Goal: Information Seeking & Learning: Find contact information

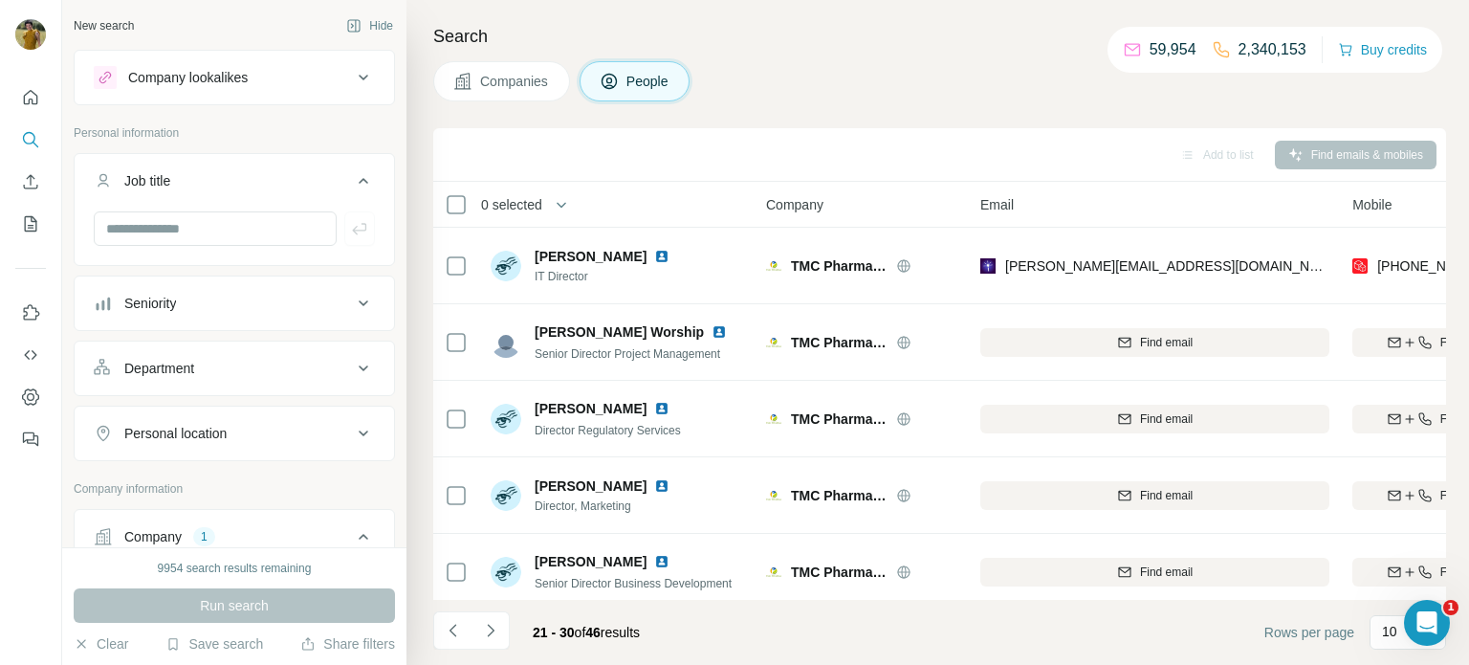
scroll to position [86, 10]
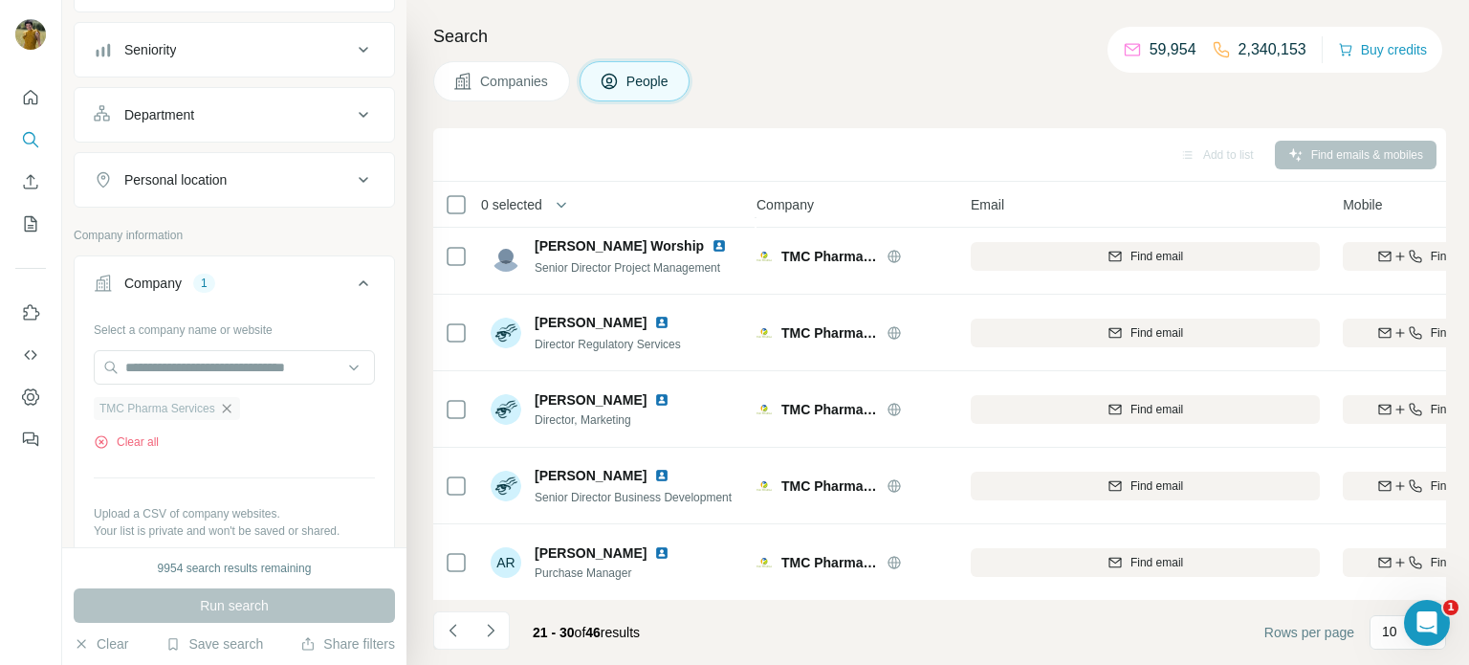
click at [226, 408] on icon "button" at bounding box center [226, 408] width 15 height 15
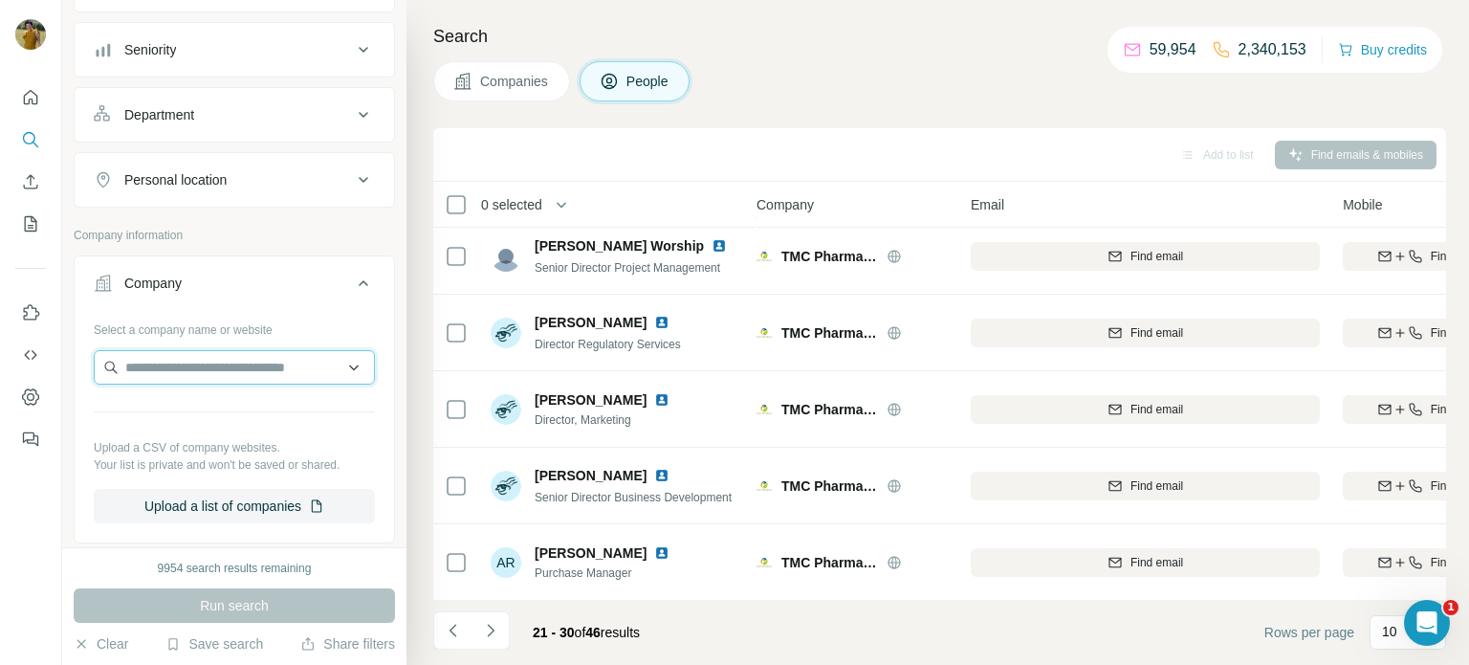
click at [178, 361] on input "text" at bounding box center [234, 367] width 281 height 34
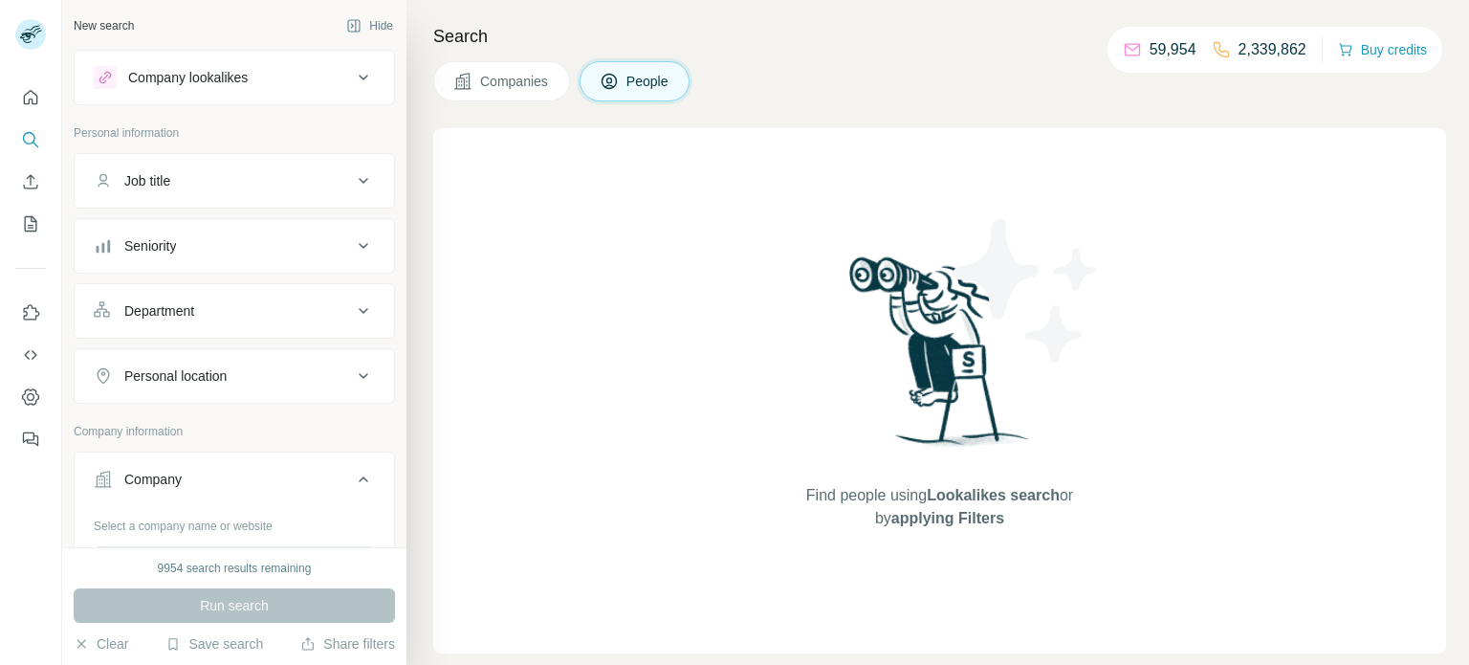
scroll to position [183, 0]
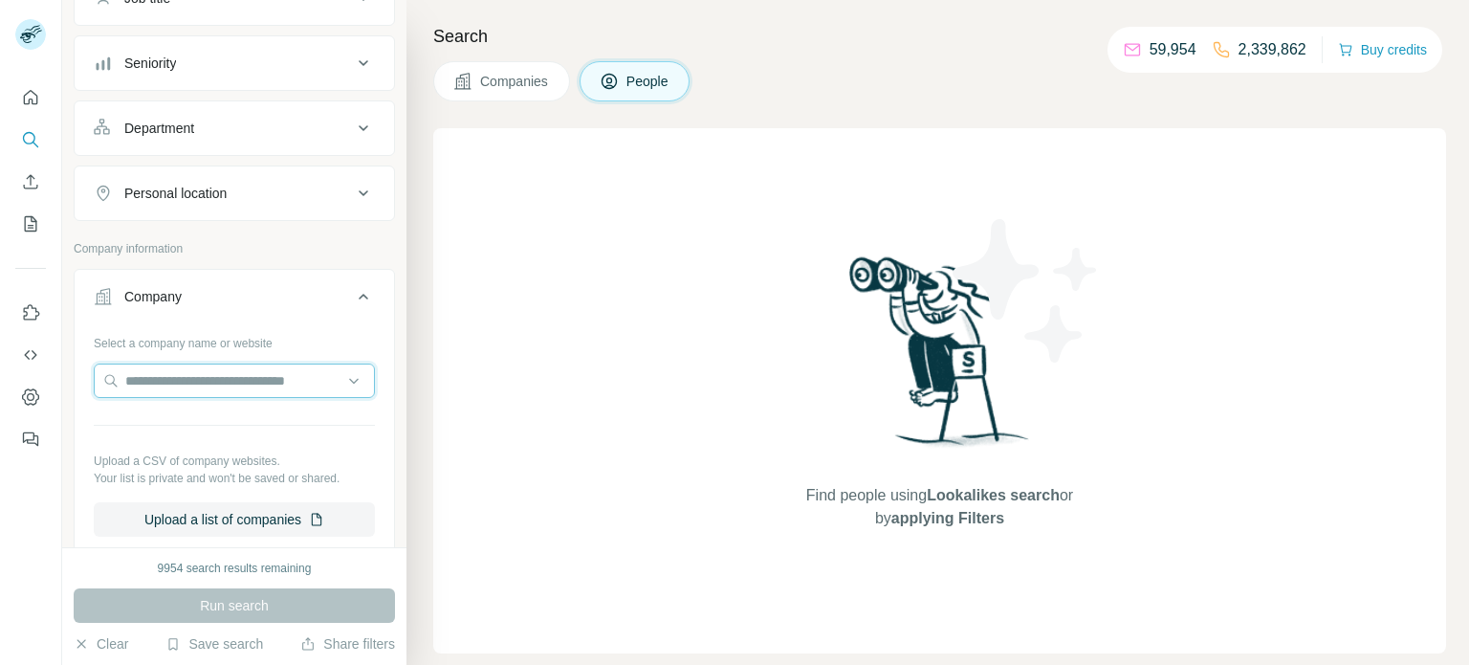
click at [180, 385] on input "text" at bounding box center [234, 380] width 281 height 34
paste input "**********"
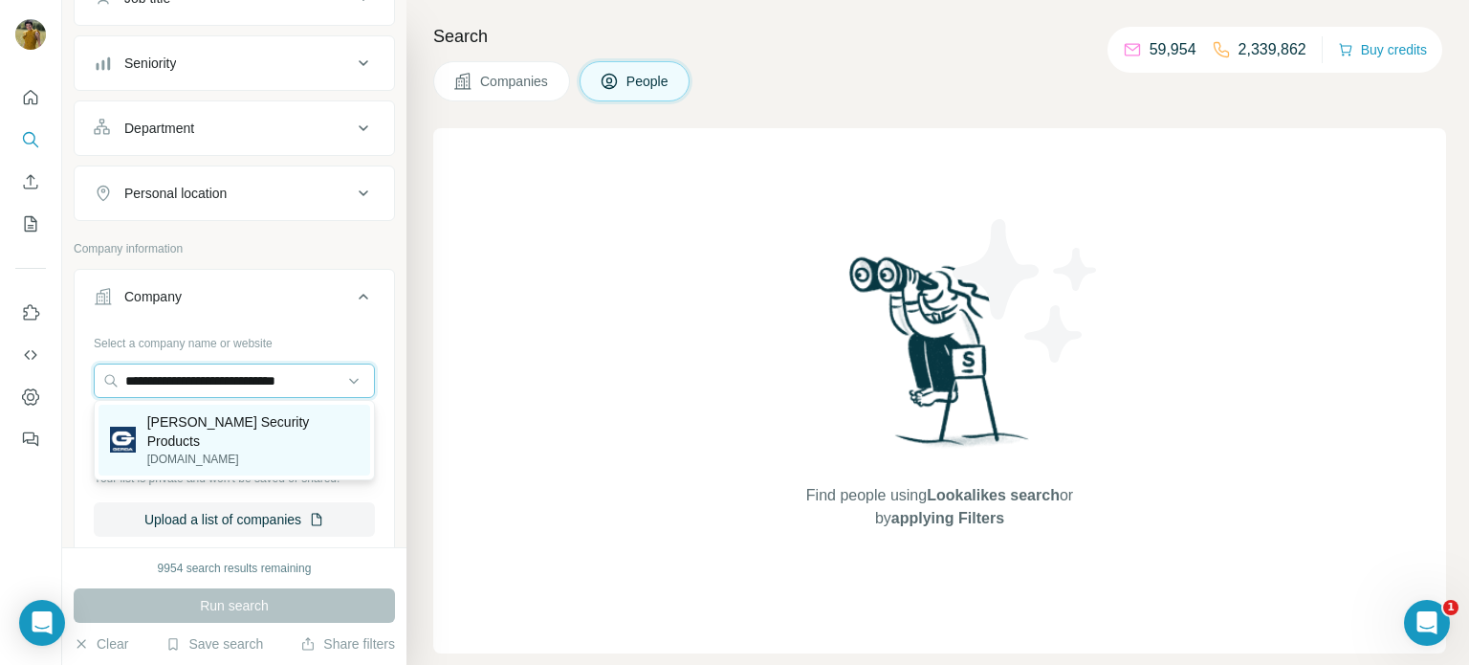
scroll to position [0, 0]
type input "**********"
click at [186, 450] on p "gerdasecurity.co.uk" at bounding box center [252, 458] width 211 height 17
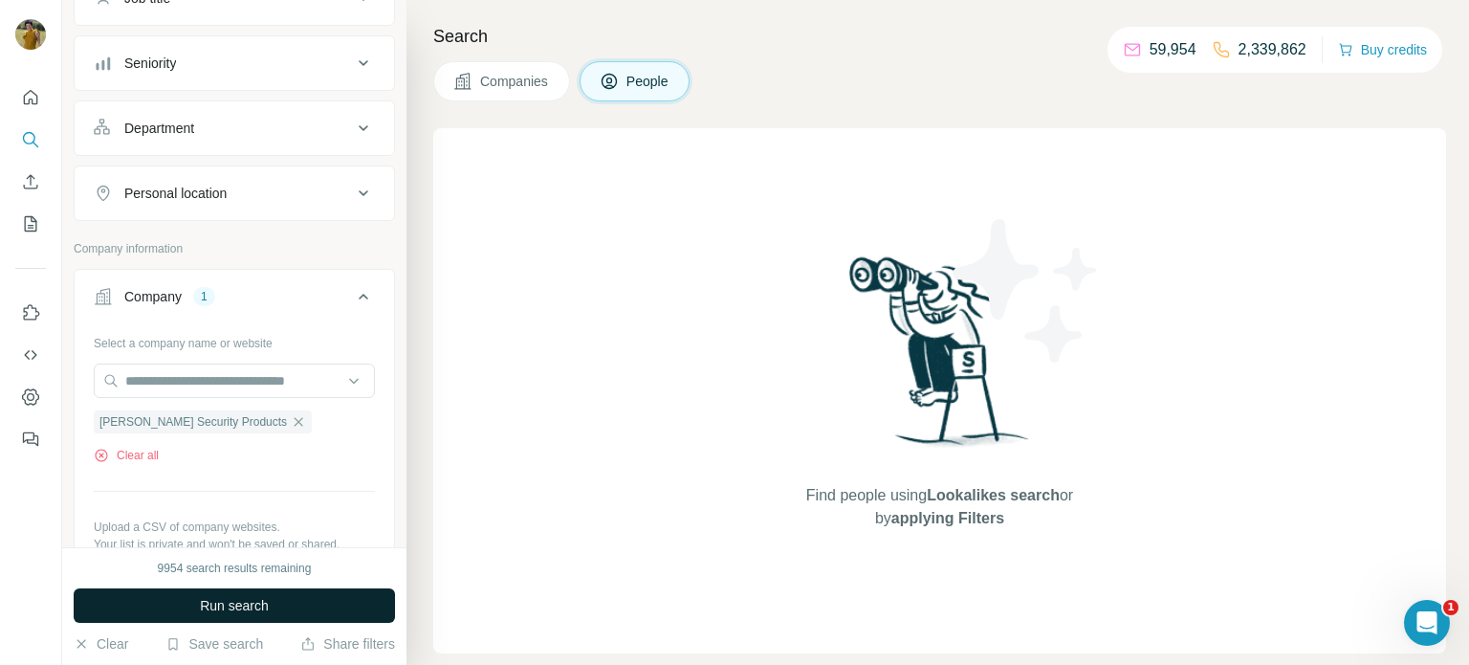
click at [245, 601] on span "Run search" at bounding box center [234, 605] width 69 height 19
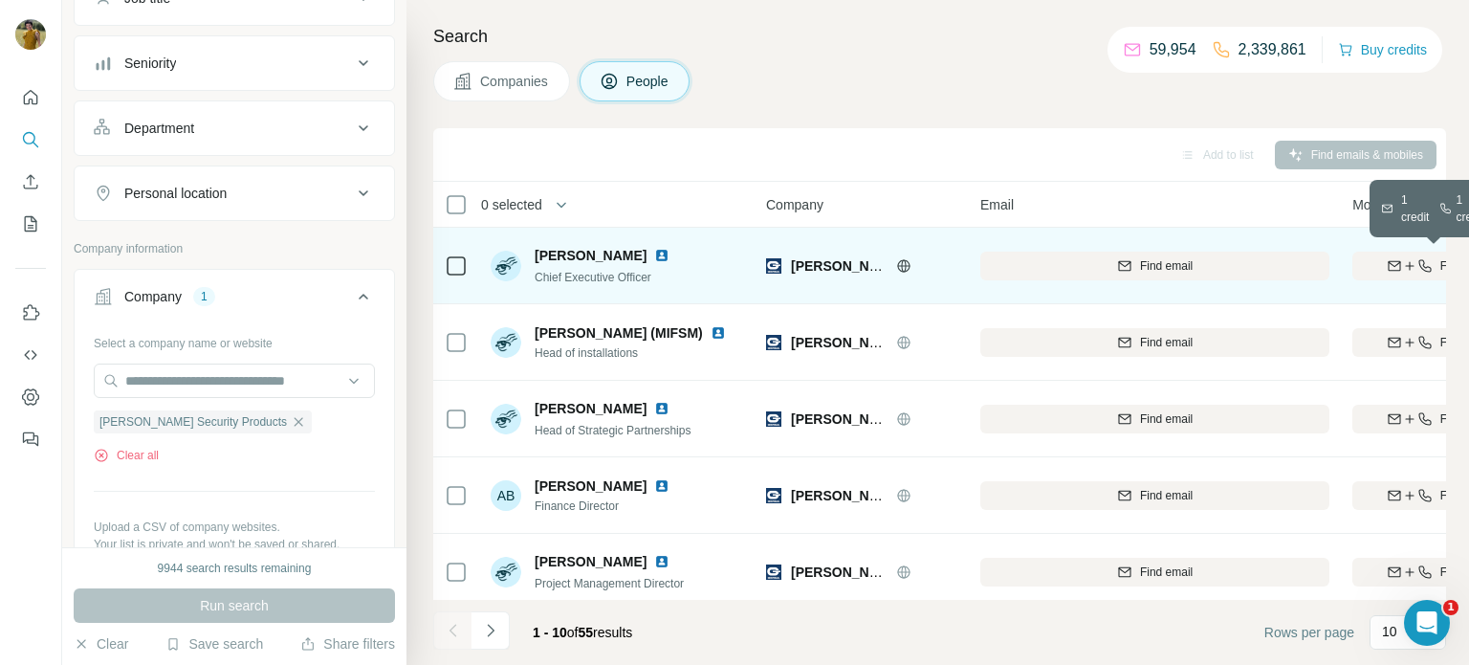
click at [1411, 270] on icon "button" at bounding box center [1409, 265] width 15 height 15
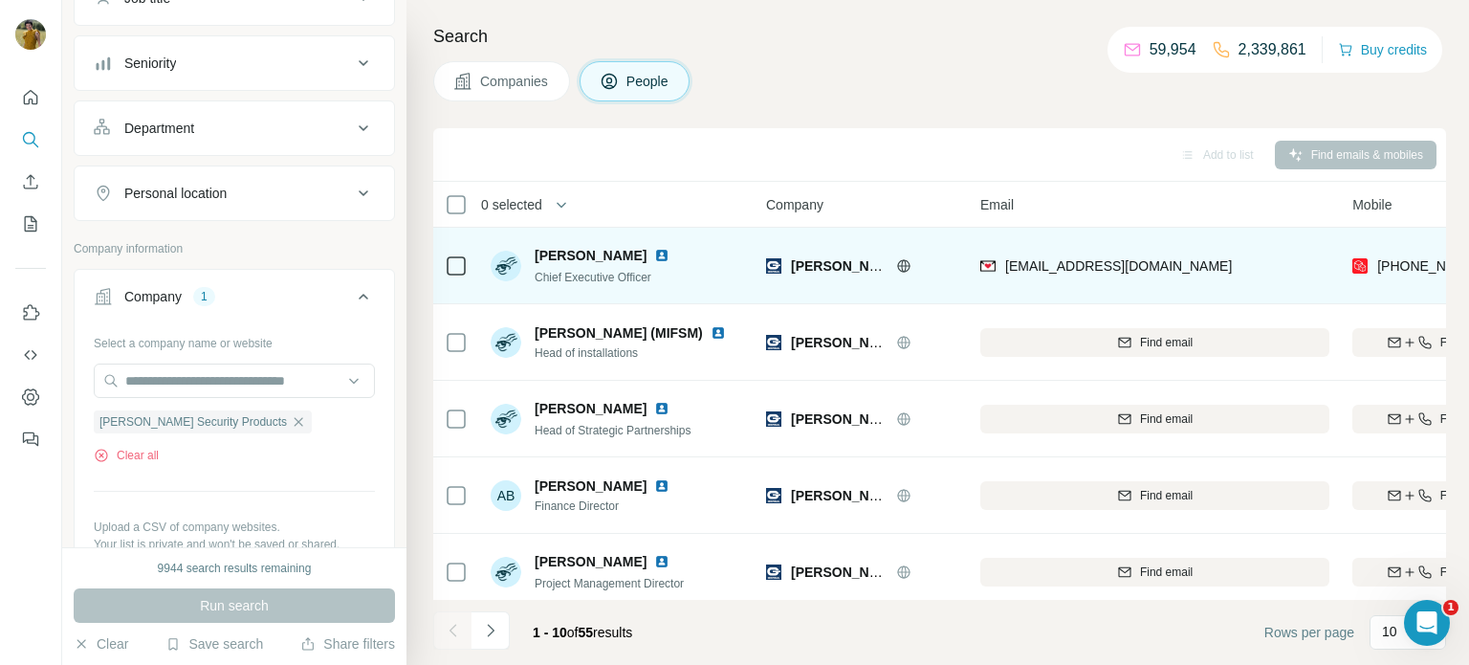
click at [667, 131] on div "Add to list Find emails & mobiles" at bounding box center [939, 155] width 1013 height 54
drag, startPoint x: 661, startPoint y: 253, endPoint x: 533, endPoint y: 251, distance: 128.2
click at [533, 251] on div "Alastair Thompson Chief Executive Officer" at bounding box center [584, 266] width 186 height 40
copy span "Alastair Thompson"
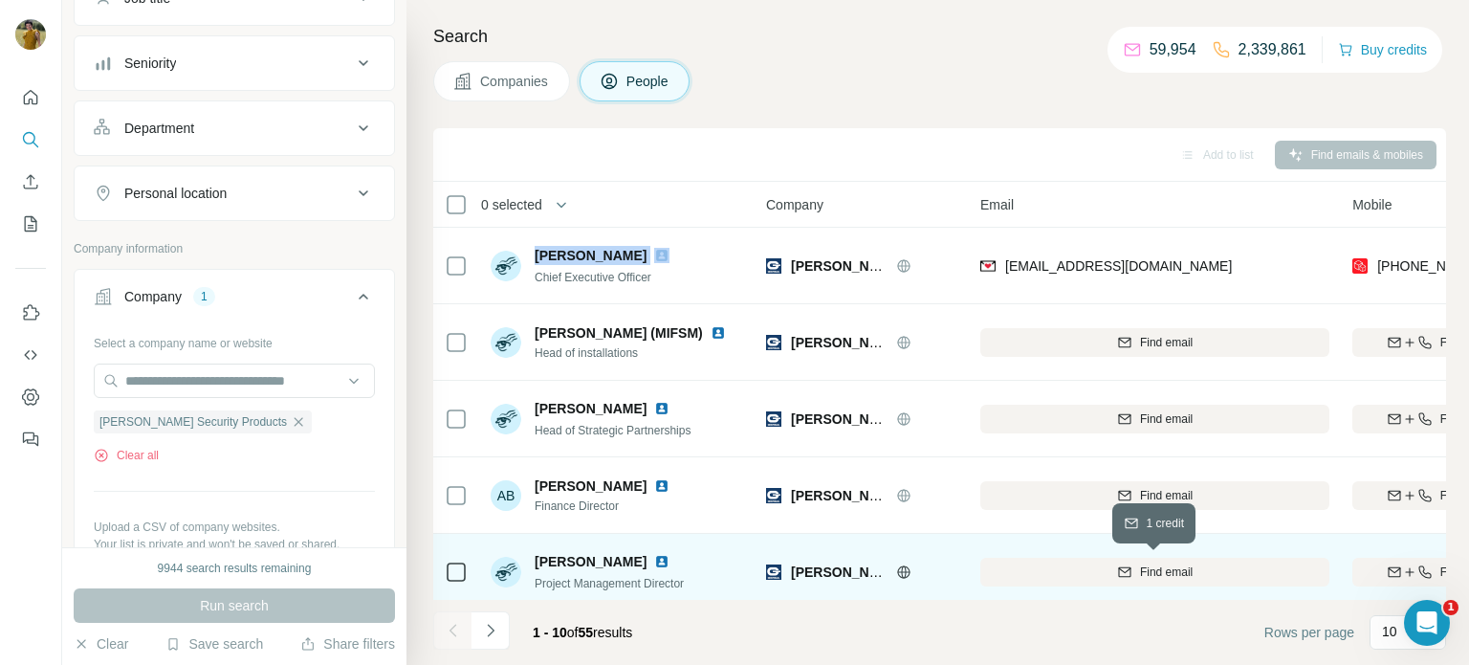
click at [1097, 575] on div "Find email" at bounding box center [1154, 571] width 349 height 17
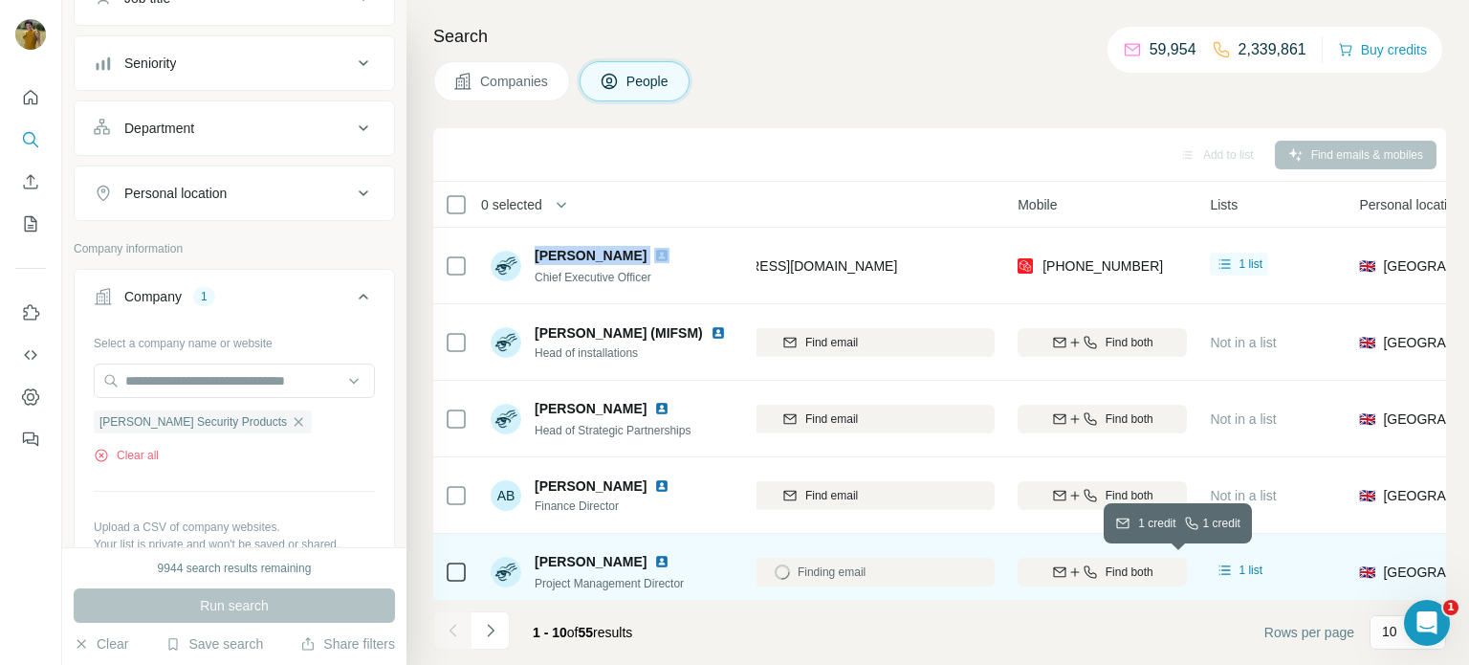
scroll to position [0, 352]
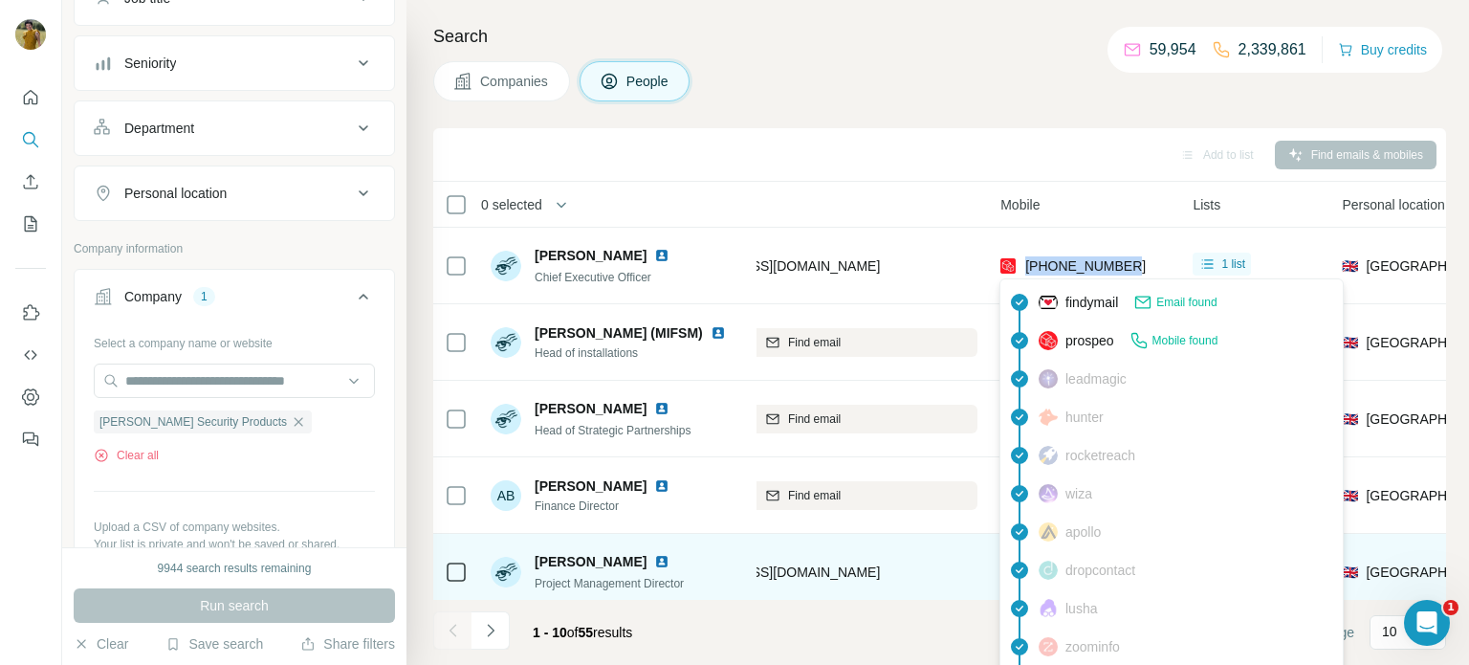
drag, startPoint x: 1138, startPoint y: 261, endPoint x: 1022, endPoint y: 264, distance: 115.7
click at [1022, 264] on div "+447970614006" at bounding box center [1084, 265] width 169 height 53
copy span "+447970614006"
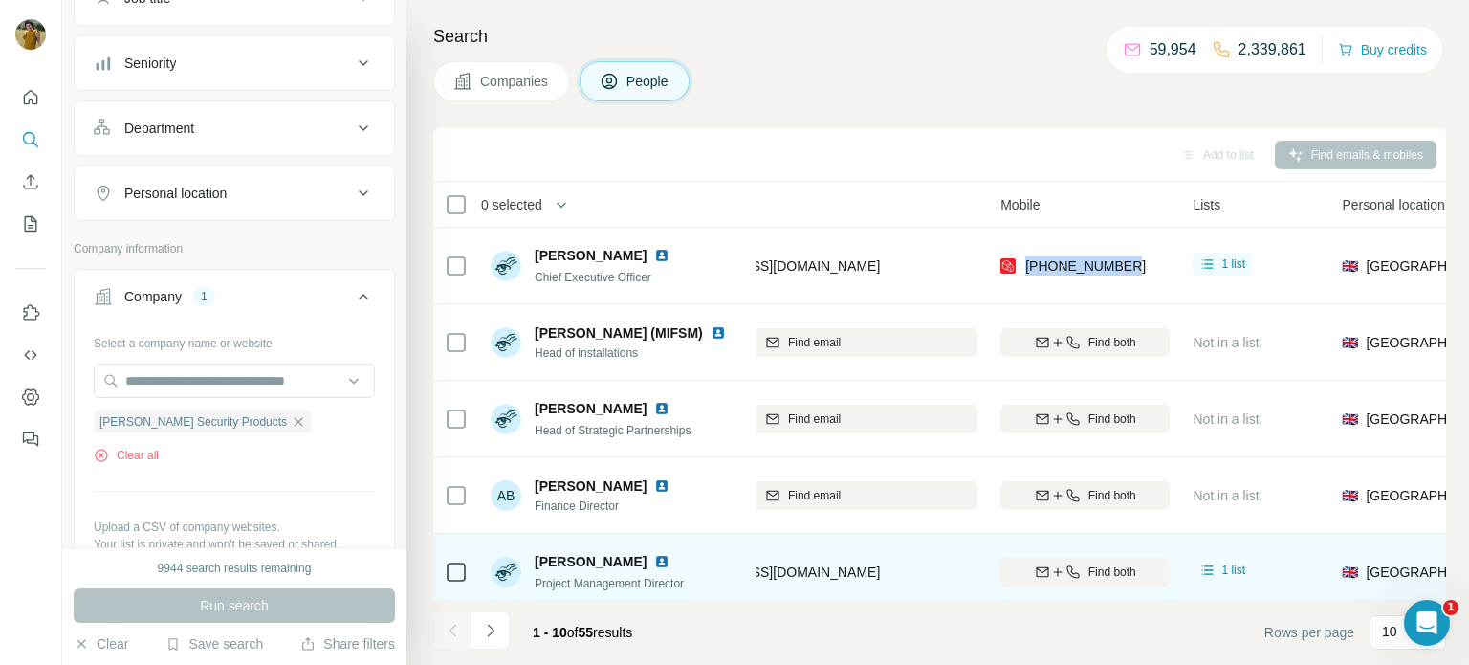
click at [881, 257] on div "athompson@gerdasecurity.co.uk" at bounding box center [802, 265] width 349 height 53
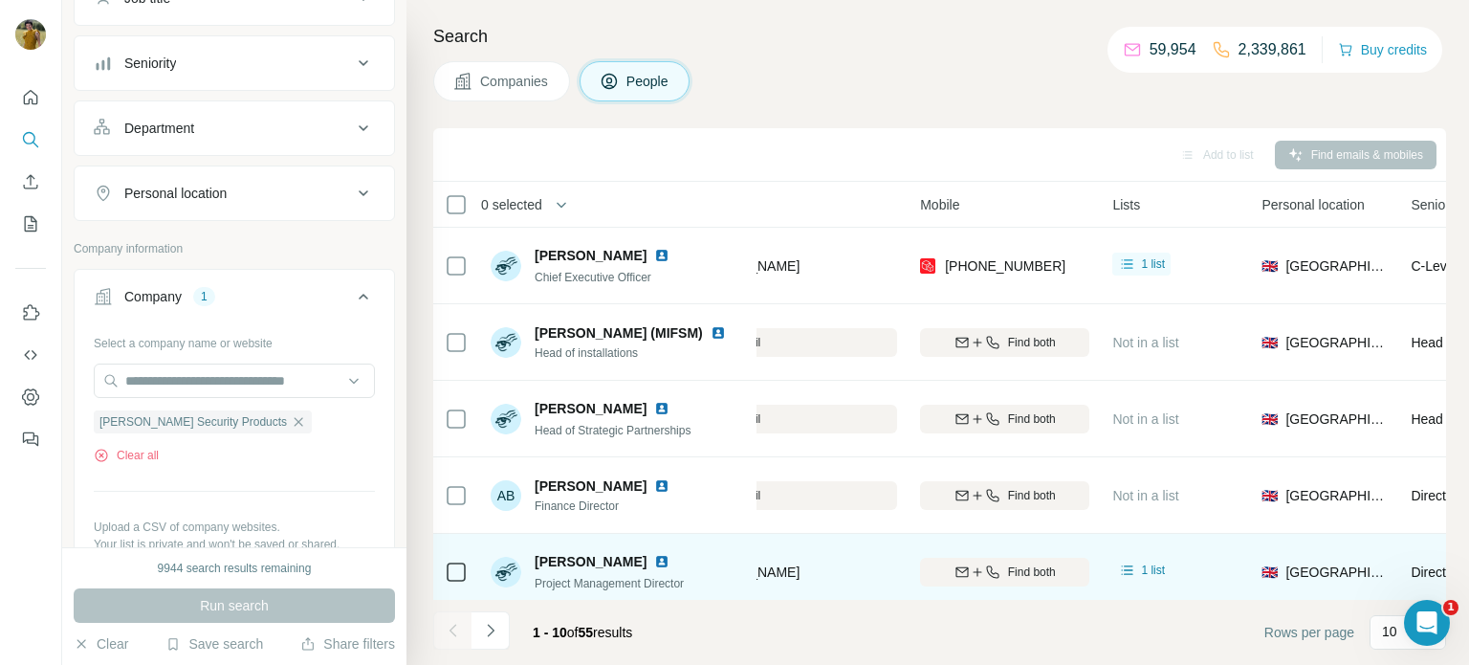
scroll to position [0, 0]
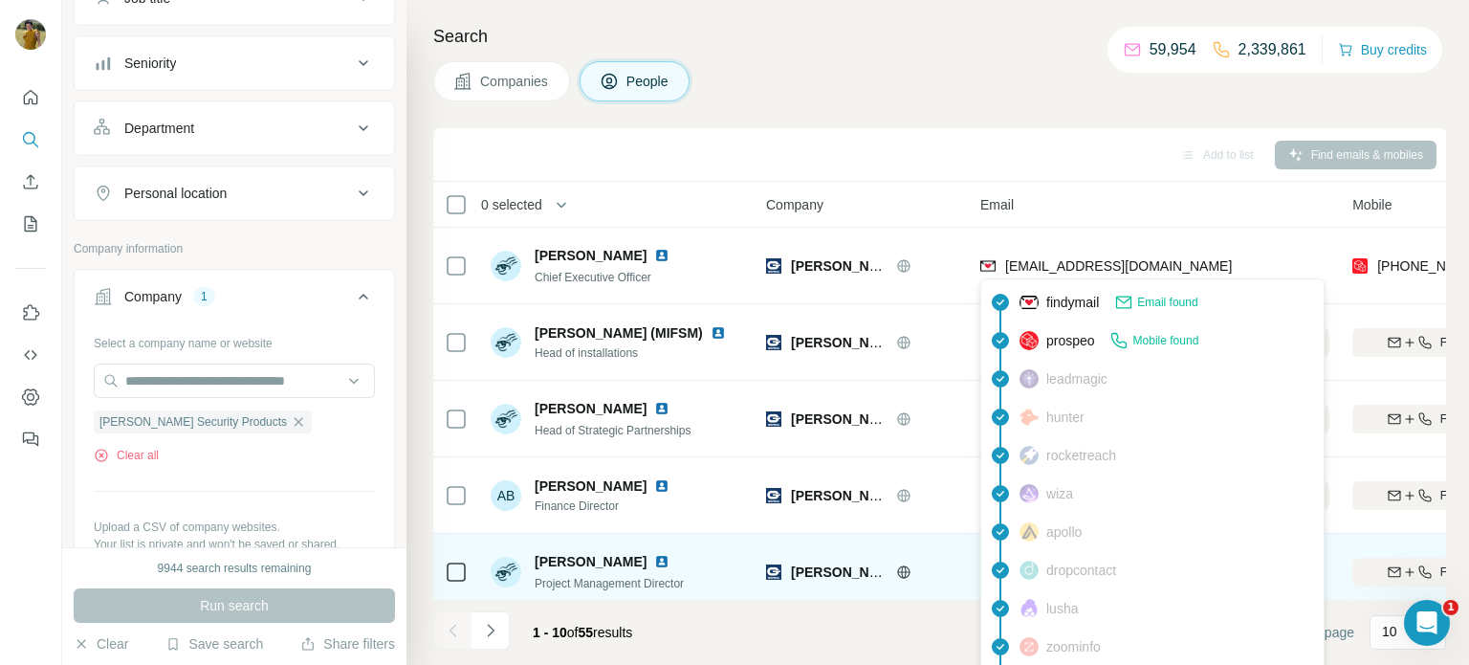
drag, startPoint x: 1226, startPoint y: 262, endPoint x: 1007, endPoint y: 262, distance: 219.0
click at [1007, 262] on div "athompson@gerdasecurity.co.uk" at bounding box center [1154, 265] width 349 height 53
copy span "athompson@gerdasecurity.co.uk"
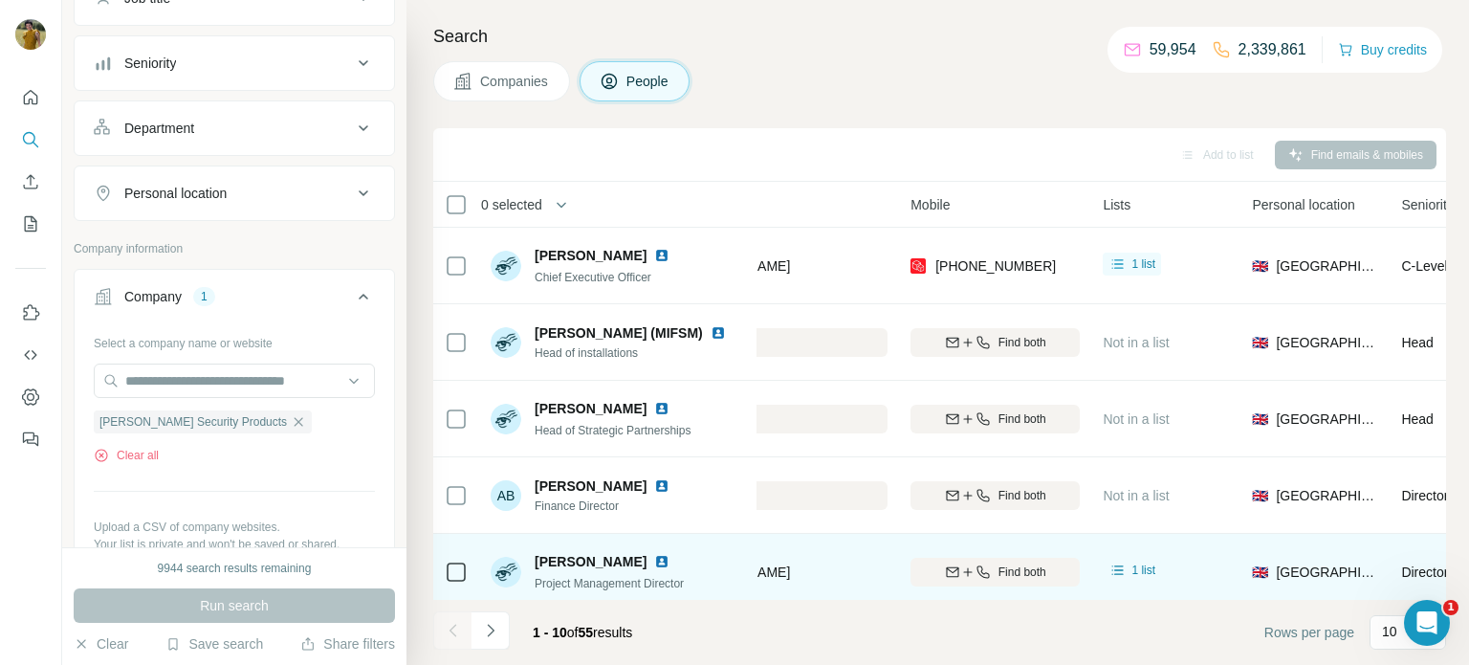
scroll to position [0, 450]
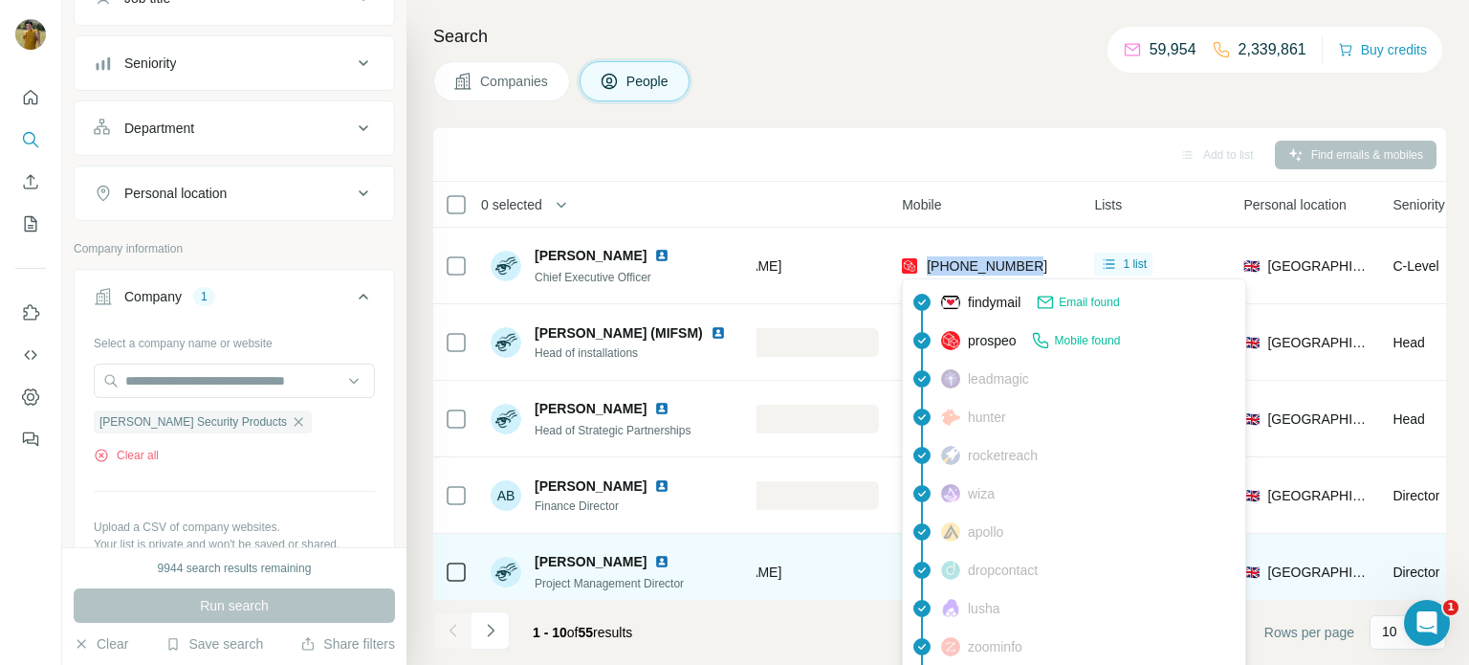
drag, startPoint x: 1045, startPoint y: 261, endPoint x: 925, endPoint y: 263, distance: 120.5
click at [925, 263] on div "+447970614006" at bounding box center [986, 265] width 169 height 53
copy span "+447970614006"
